Goal: Task Accomplishment & Management: Use online tool/utility

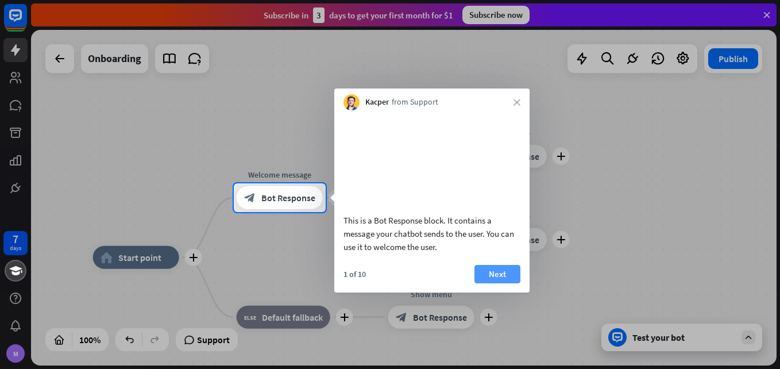
click at [494, 281] on button "Next" at bounding box center [498, 274] width 46 height 18
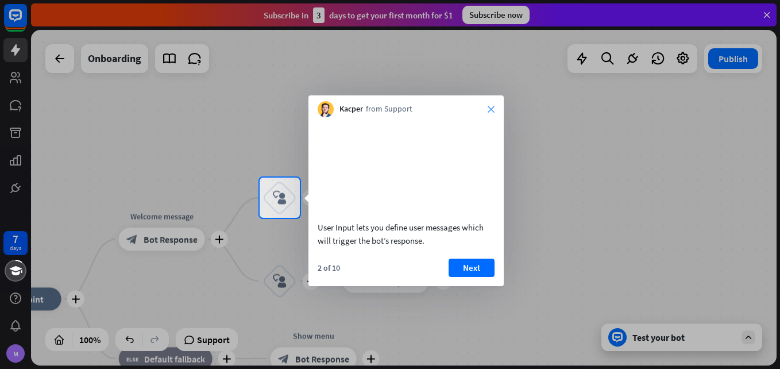
click at [492, 109] on icon "close" at bounding box center [491, 109] width 7 height 7
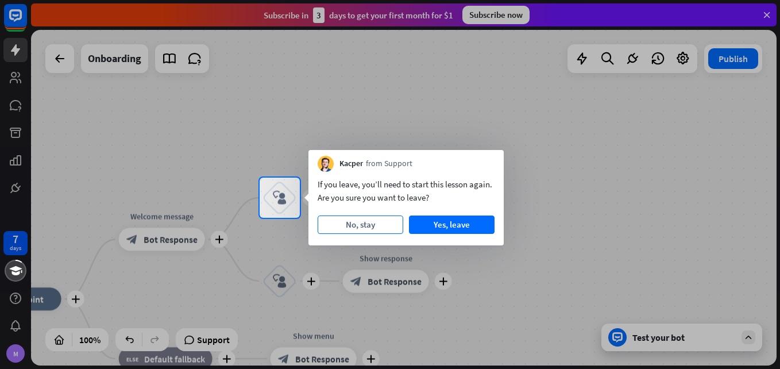
click at [362, 224] on button "No, stay" at bounding box center [361, 224] width 86 height 18
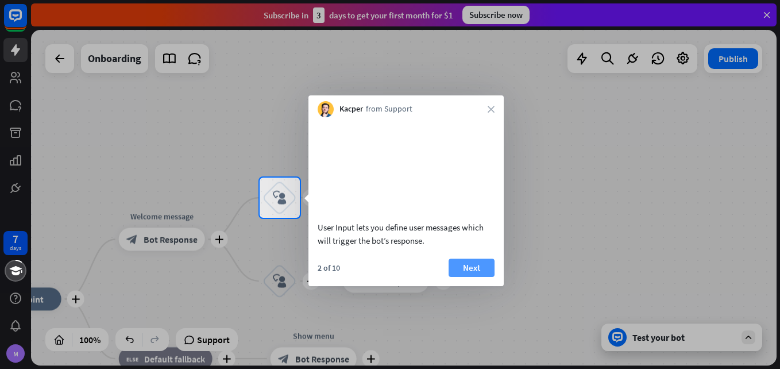
click at [468, 277] on button "Next" at bounding box center [472, 268] width 46 height 18
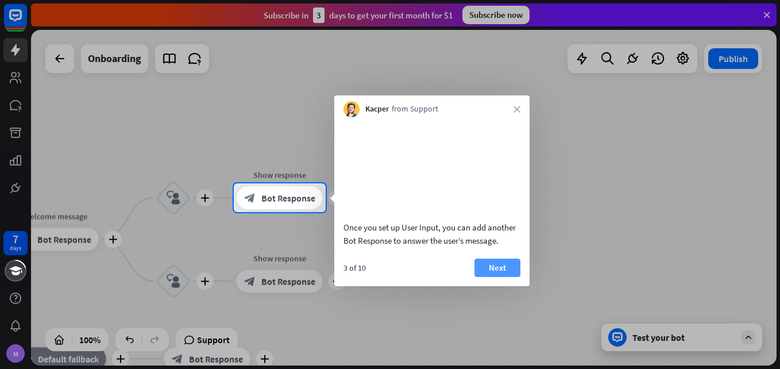
click at [503, 277] on button "Next" at bounding box center [498, 268] width 46 height 18
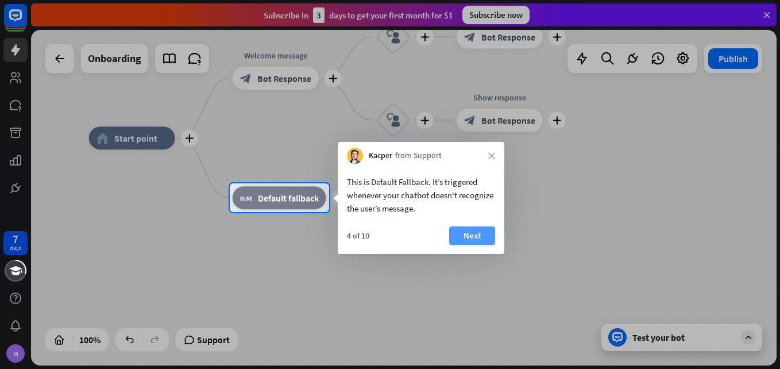
click at [480, 230] on button "Next" at bounding box center [472, 235] width 46 height 18
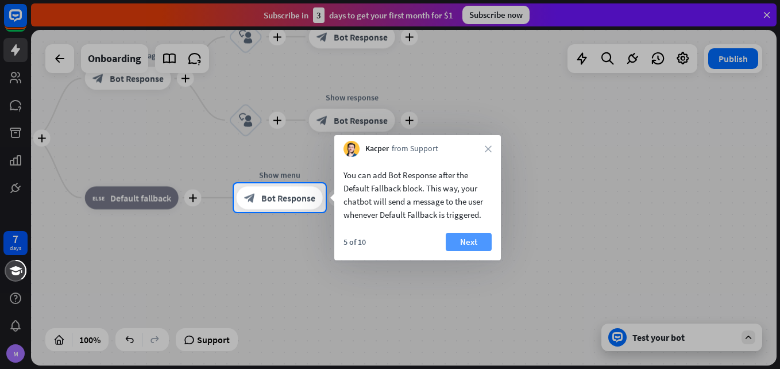
click at [477, 240] on button "Next" at bounding box center [469, 242] width 46 height 18
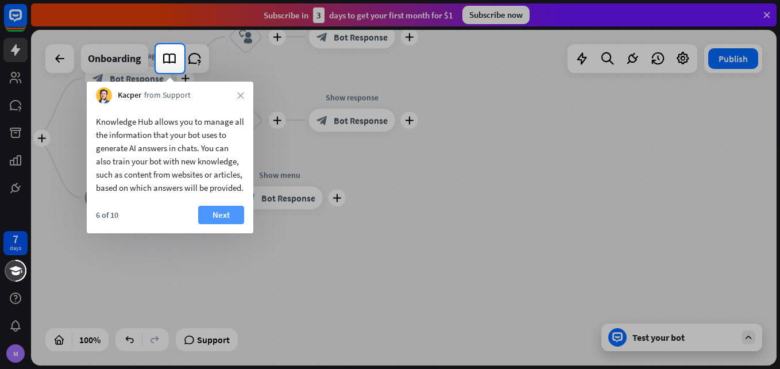
click at [224, 224] on button "Next" at bounding box center [221, 215] width 46 height 18
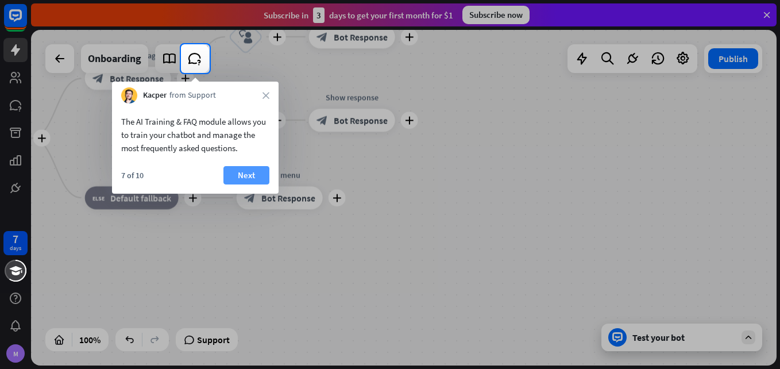
click at [246, 177] on button "Next" at bounding box center [247, 175] width 46 height 18
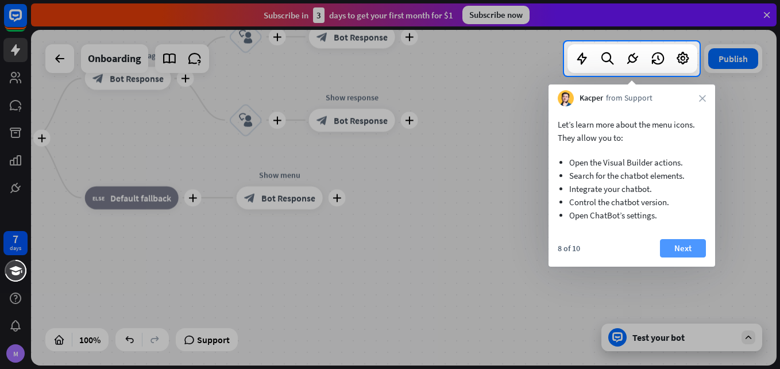
click at [680, 245] on button "Next" at bounding box center [683, 248] width 46 height 18
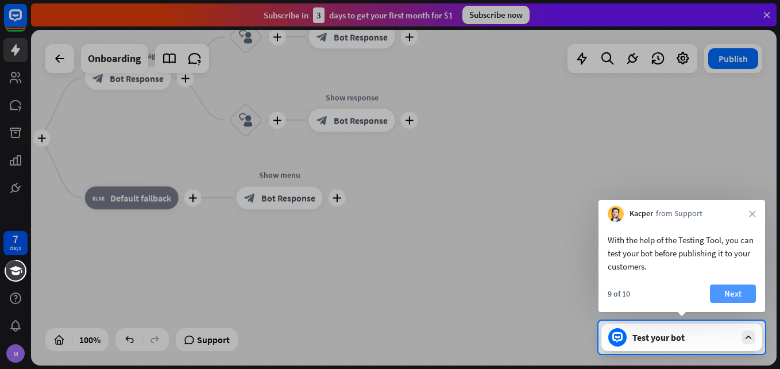
click at [729, 296] on button "Next" at bounding box center [733, 293] width 46 height 18
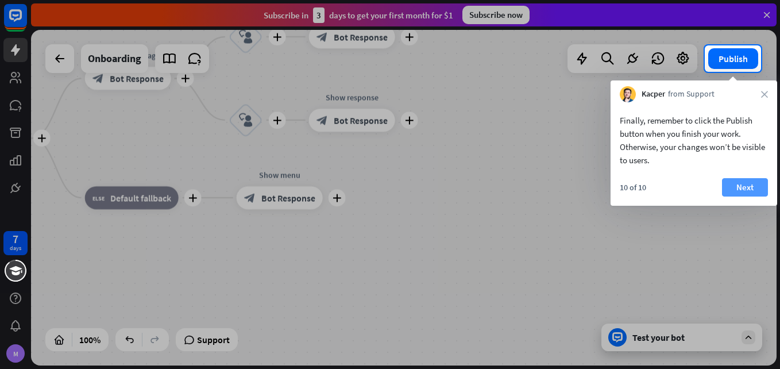
click at [745, 188] on button "Next" at bounding box center [745, 187] width 46 height 18
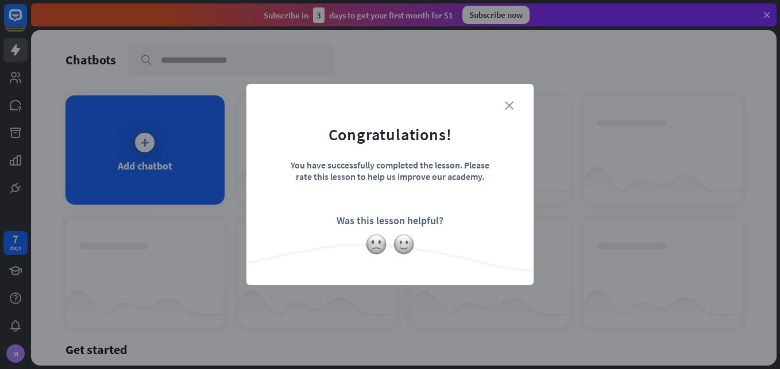
click at [506, 106] on icon "close" at bounding box center [509, 105] width 9 height 9
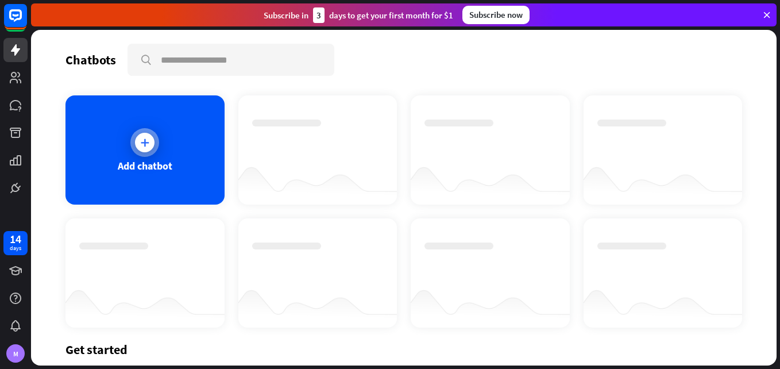
click at [147, 147] on icon at bounding box center [144, 142] width 11 height 11
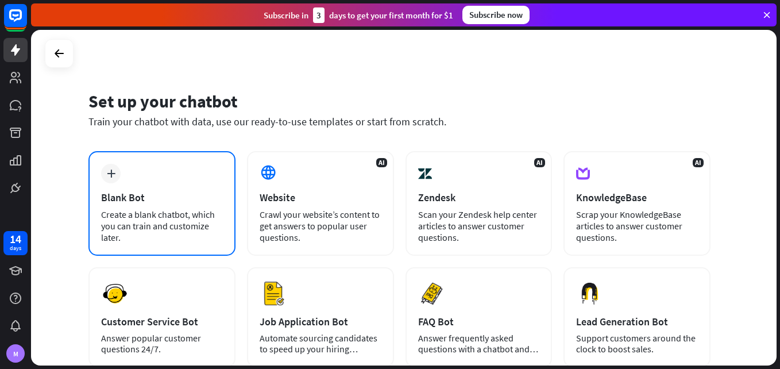
click at [151, 202] on div "Blank Bot" at bounding box center [162, 197] width 122 height 13
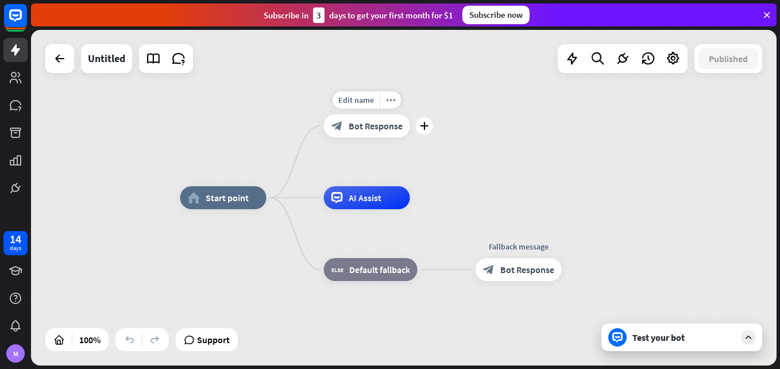
click at [379, 128] on span "Bot Response" at bounding box center [376, 125] width 54 height 11
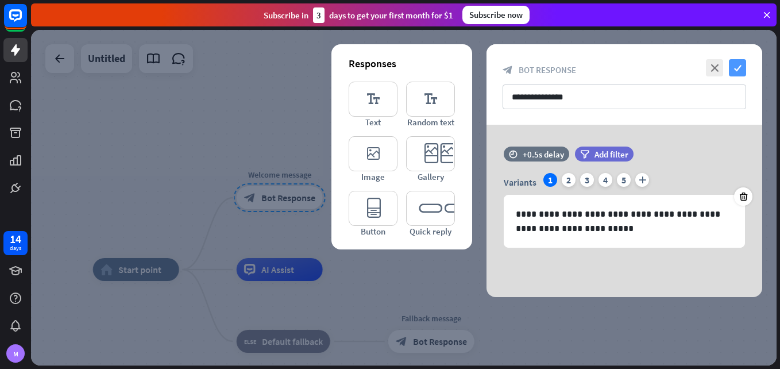
click at [740, 67] on icon "check" at bounding box center [737, 67] width 17 height 17
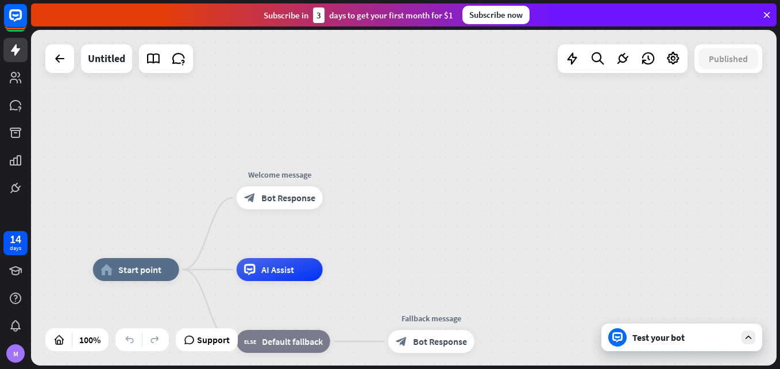
click at [629, 342] on div "Test your bot" at bounding box center [682, 337] width 161 height 28
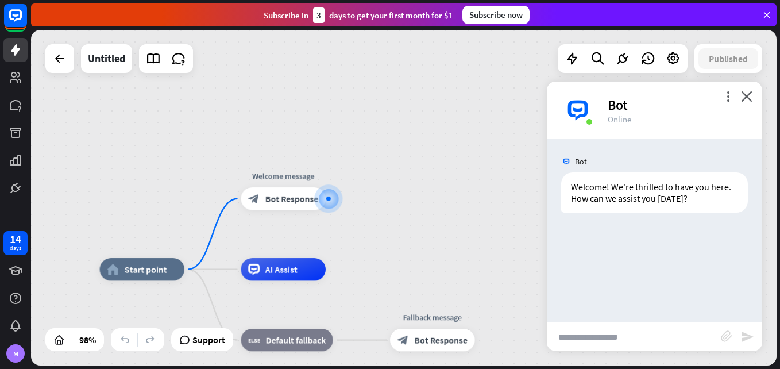
click at [453, 206] on div "home_2 Start point Welcome message block_bot_response Bot Response AI Assist bl…" at bounding box center [404, 198] width 746 height 336
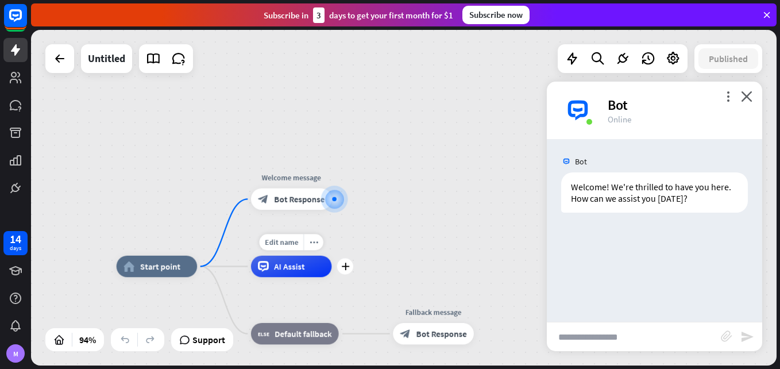
click at [297, 275] on div "AI Assist" at bounding box center [291, 266] width 81 height 21
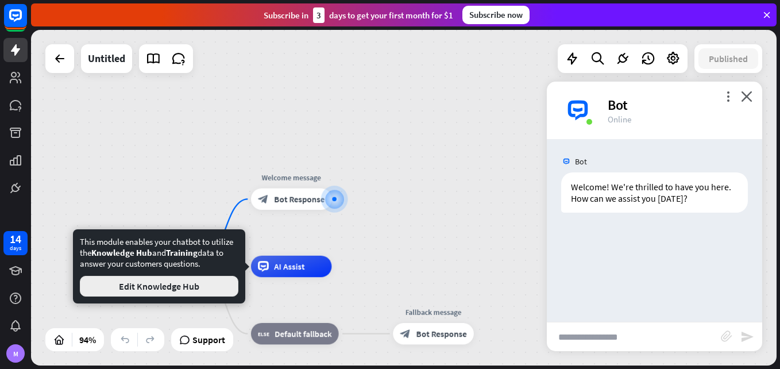
click at [173, 284] on button "Edit Knowledge Hub" at bounding box center [159, 286] width 159 height 21
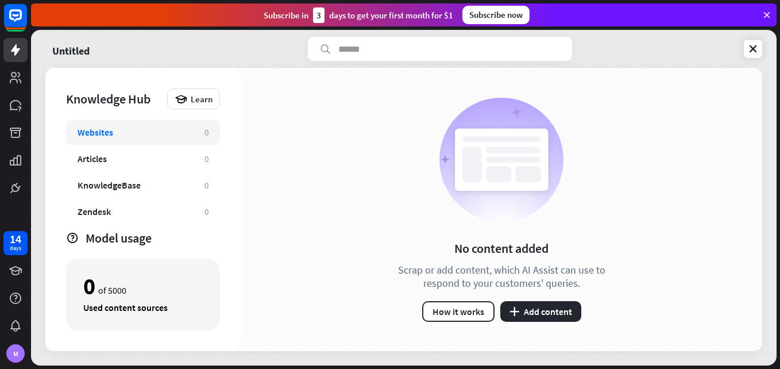
click at [105, 128] on div "Websites" at bounding box center [96, 131] width 36 height 11
click at [513, 314] on icon "plus" at bounding box center [515, 311] width 10 height 9
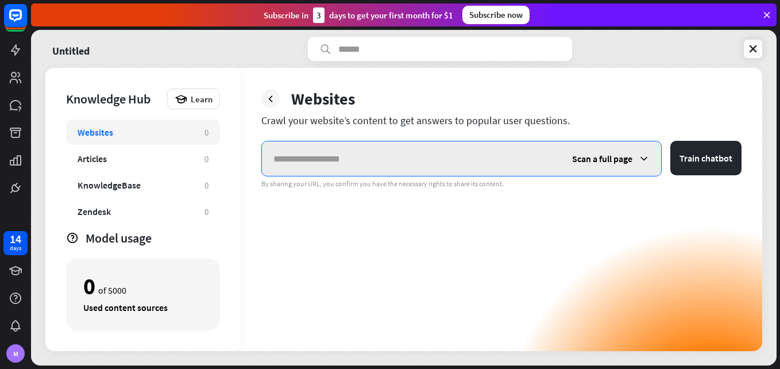
paste input "**********"
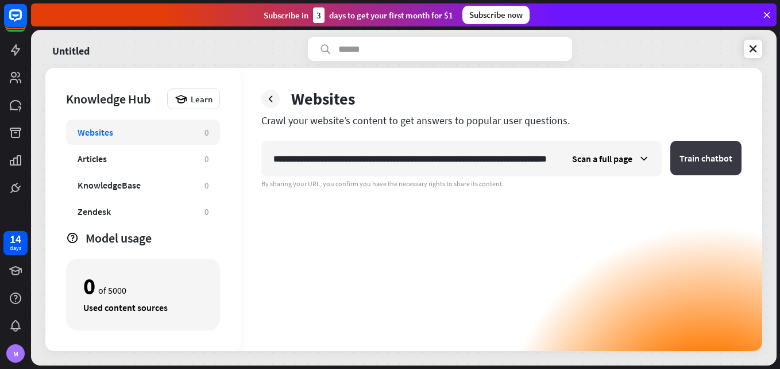
click at [698, 146] on button "Train chatbot" at bounding box center [706, 158] width 71 height 34
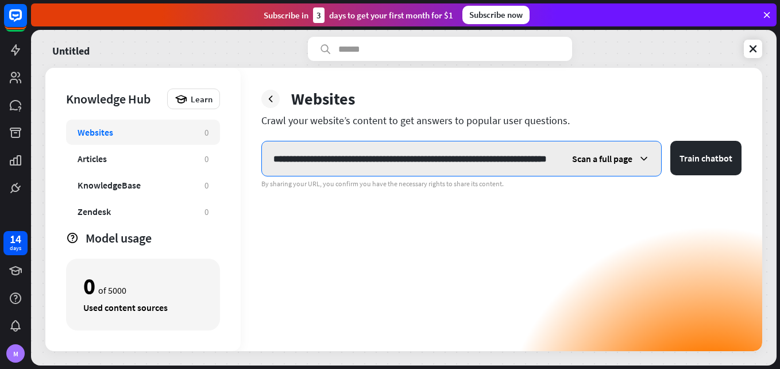
click at [504, 168] on input "**********" at bounding box center [411, 158] width 298 height 34
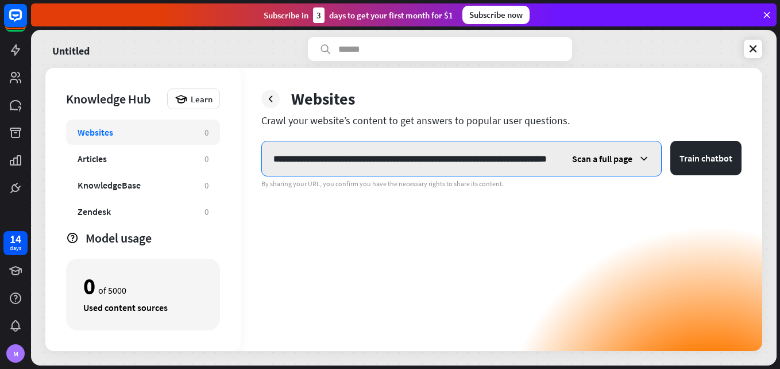
click at [477, 162] on input "**********" at bounding box center [411, 158] width 298 height 34
click at [481, 157] on input "**********" at bounding box center [411, 158] width 298 height 34
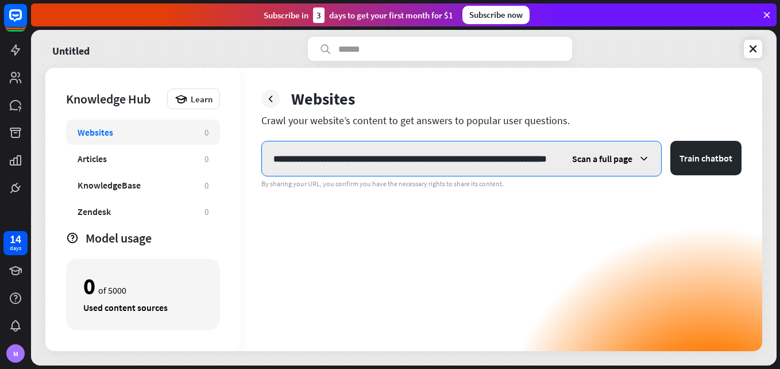
click at [481, 156] on input "**********" at bounding box center [411, 158] width 298 height 34
paste input "text"
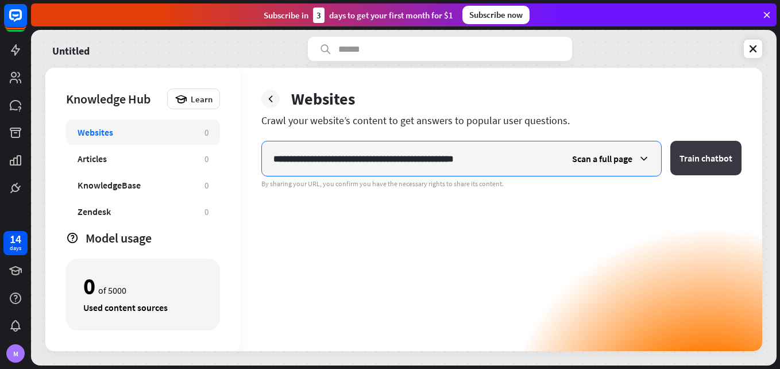
type input "**********"
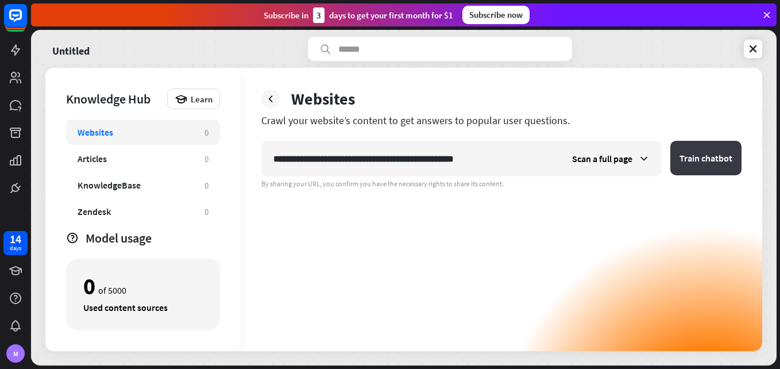
click at [713, 154] on button "Train chatbot" at bounding box center [706, 158] width 71 height 34
click at [717, 157] on button "Train chatbot" at bounding box center [706, 158] width 71 height 34
